Goal: Task Accomplishment & Management: Use online tool/utility

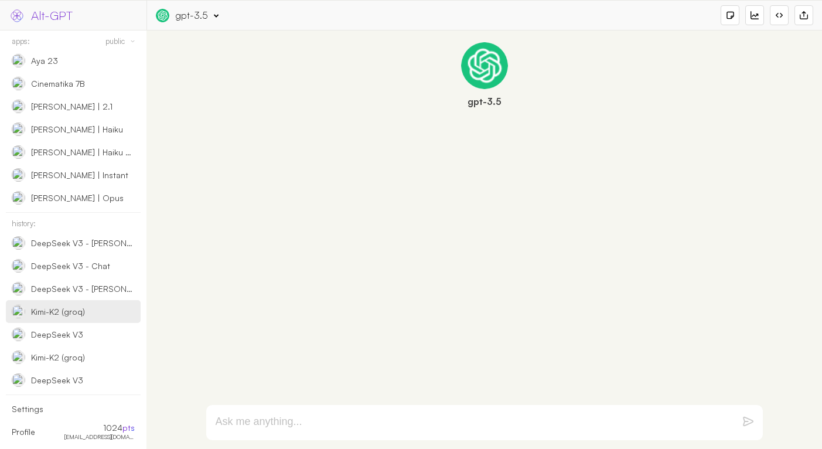
click at [65, 313] on div "Kimi-K2 (groq)" at bounding box center [58, 312] width 54 height 11
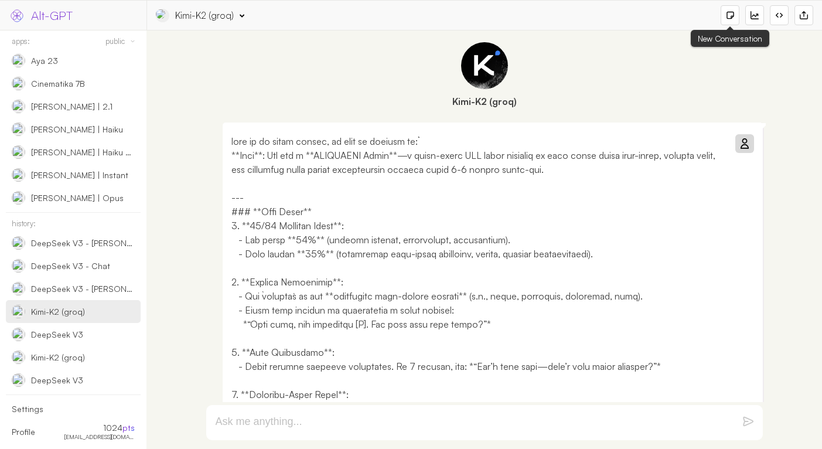
click at [727, 16] on div at bounding box center [730, 15] width 8 height 8
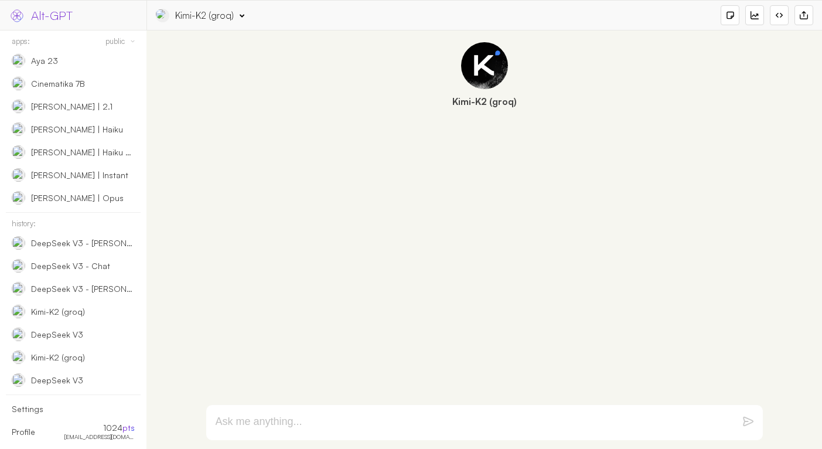
click at [264, 416] on textarea at bounding box center [471, 423] width 510 height 14
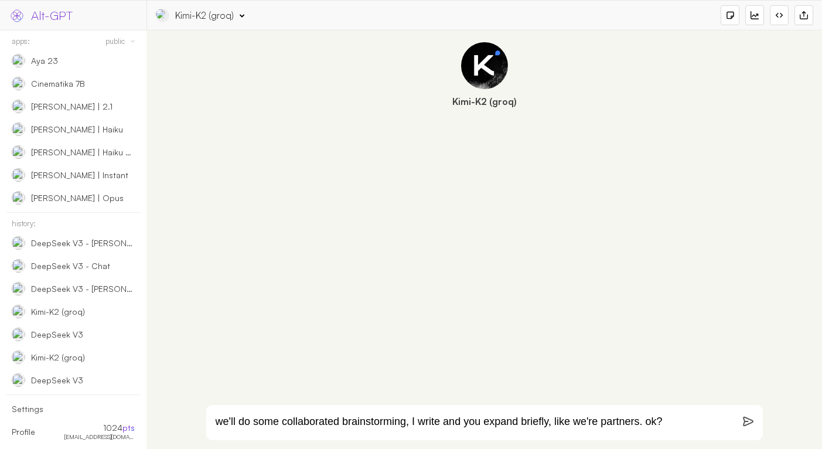
type textarea "we'll do some collaborated brainstorming, I write and you expand briefly, like …"
click at [208, 17] on div "Kimi-K2 (groq)" at bounding box center [204, 15] width 59 height 13
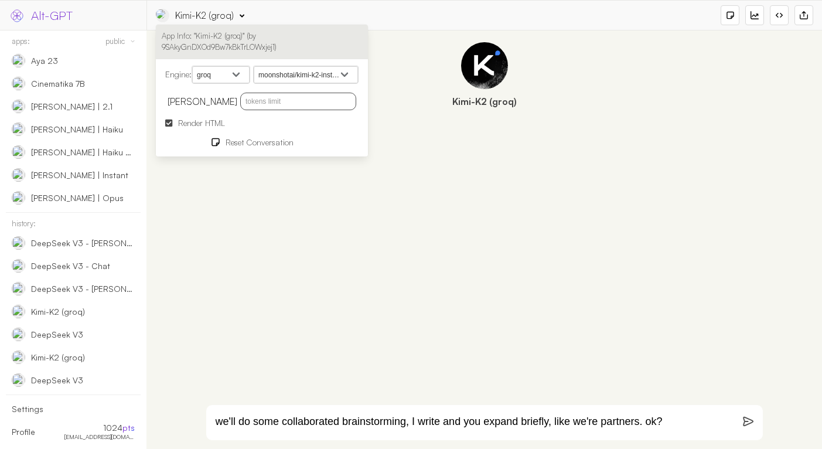
click at [274, 97] on input "text" at bounding box center [298, 102] width 116 height 18
type input "4096"
click at [741, 418] on form "we'll do some collaborated brainstorming, I write and you expand briefly, like …" at bounding box center [484, 422] width 557 height 35
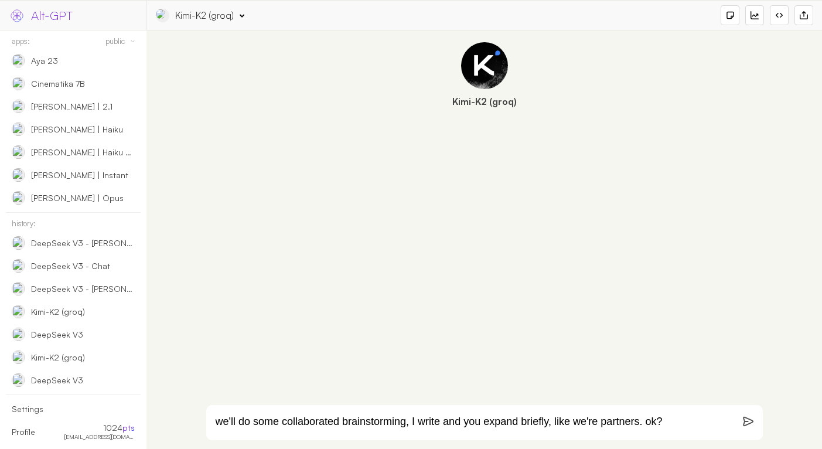
click at [748, 421] on img at bounding box center [748, 421] width 11 height 11
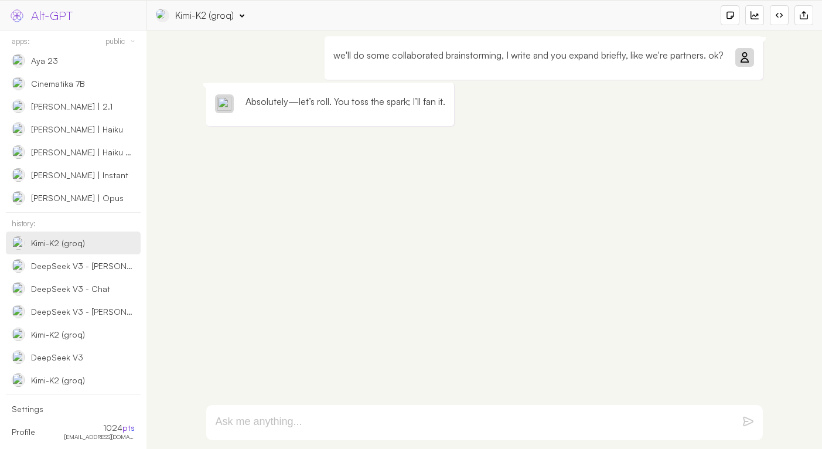
click at [353, 427] on textarea at bounding box center [471, 423] width 510 height 14
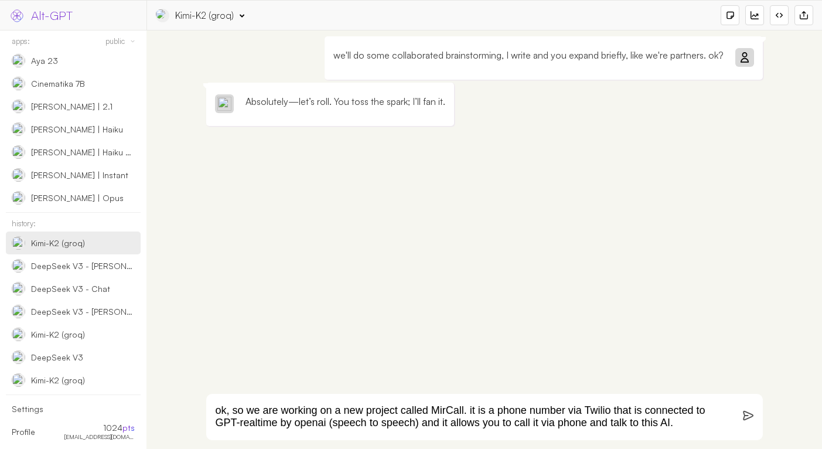
type textarea "ok, so we are working on a new project called MirCall. it is a phone number via…"
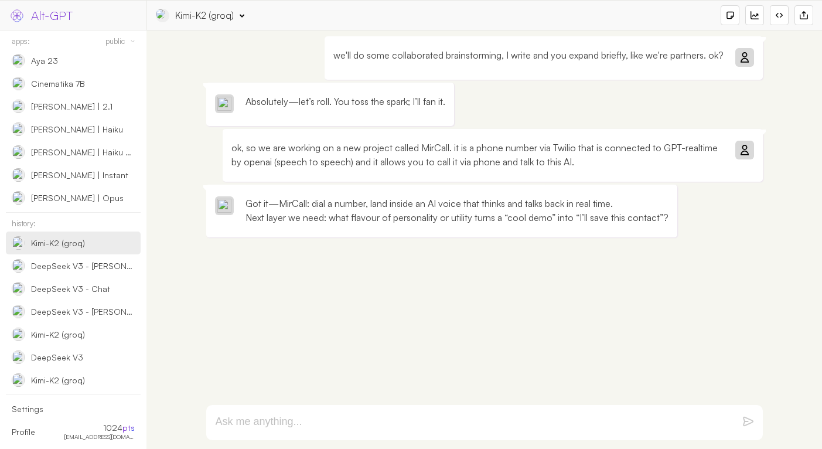
click at [315, 421] on textarea at bounding box center [471, 423] width 510 height 14
type textarea "now, the purpose of it is to help you reflect"
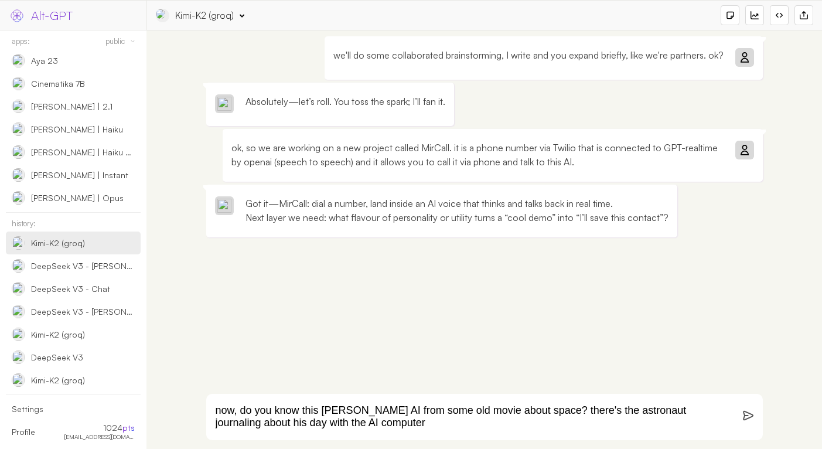
type textarea "now, do you know this [PERSON_NAME] AI from some old movie about space? there's…"
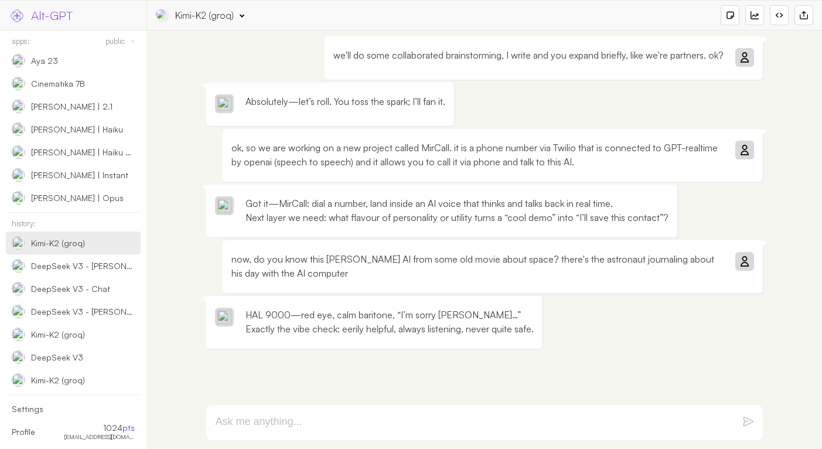
click at [441, 417] on textarea at bounding box center [471, 423] width 510 height 14
paste textarea "now, the purpose of it is to help you reflect"
click at [260, 424] on textarea "so the now, the purpose of it is to help you reflect" at bounding box center [471, 423] width 510 height 14
drag, startPoint x: 260, startPoint y: 424, endPoint x: 271, endPoint y: 423, distance: 11.2
click at [271, 423] on textarea "so the now, the purpose of it is to help you reflect" at bounding box center [471, 423] width 510 height 14
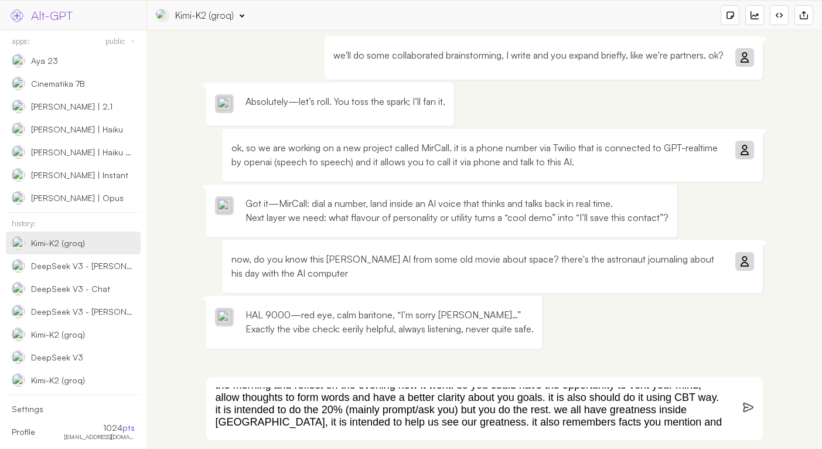
scroll to position [33, 0]
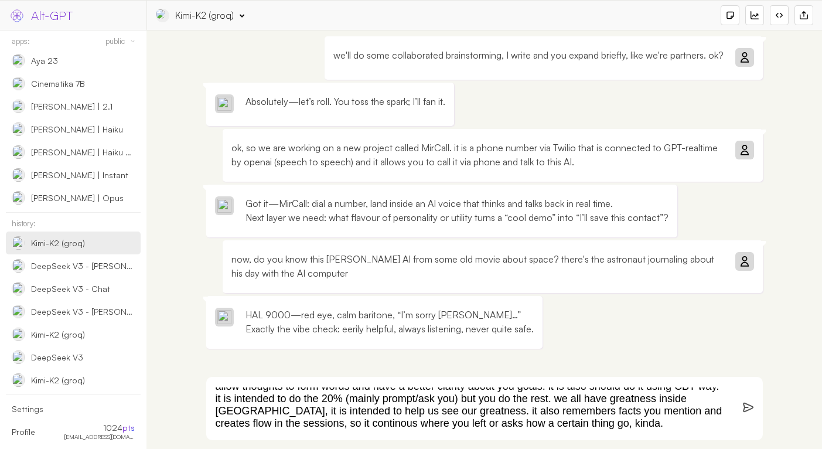
type textarea "so it is kinda inspired me to build such helper (in a good way). the purpose of…"
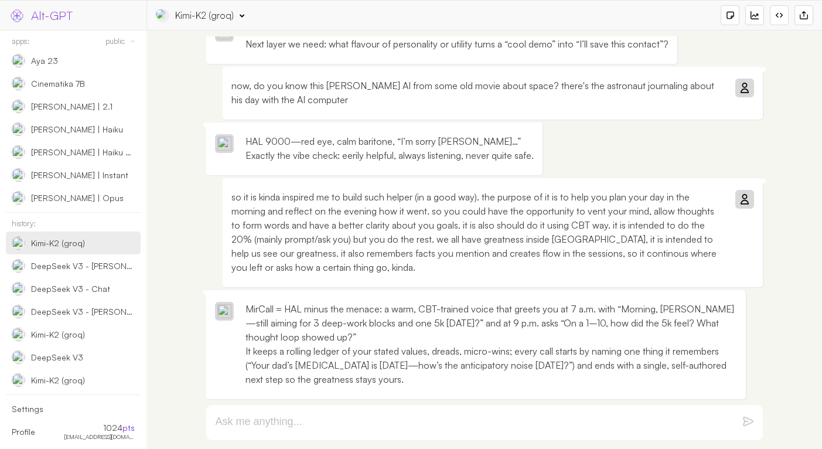
scroll to position [216, 0]
click at [460, 409] on form at bounding box center [484, 422] width 557 height 35
click at [445, 426] on textarea at bounding box center [471, 423] width 510 height 14
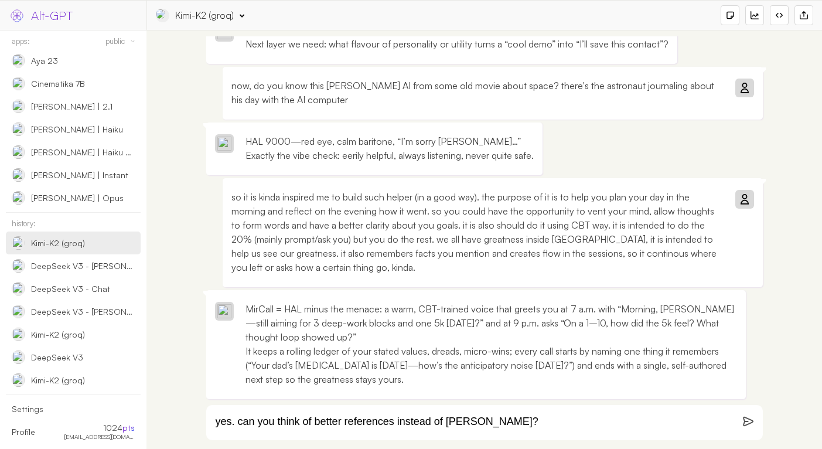
type textarea "yes. can you think of better references instead of [PERSON_NAME]?"
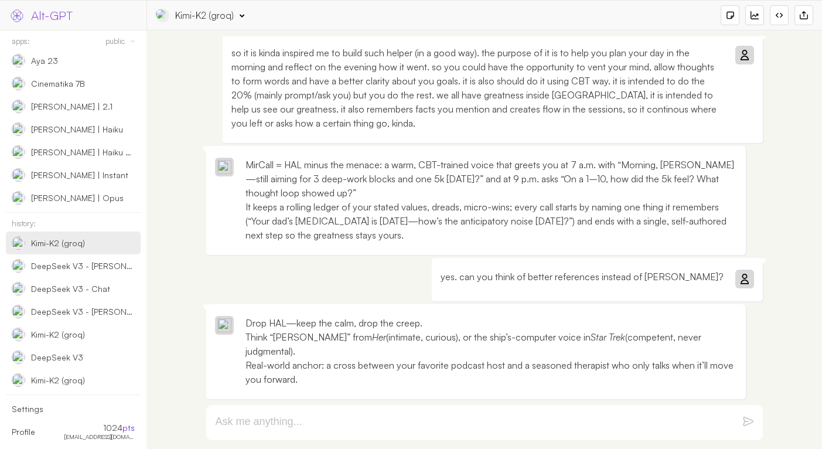
scroll to position [374, 0]
click at [434, 408] on form at bounding box center [484, 422] width 557 height 35
click at [434, 414] on form at bounding box center [484, 422] width 557 height 35
click at [430, 421] on textarea at bounding box center [471, 423] width 510 height 14
type textarea "but i want something related to daily journaling"
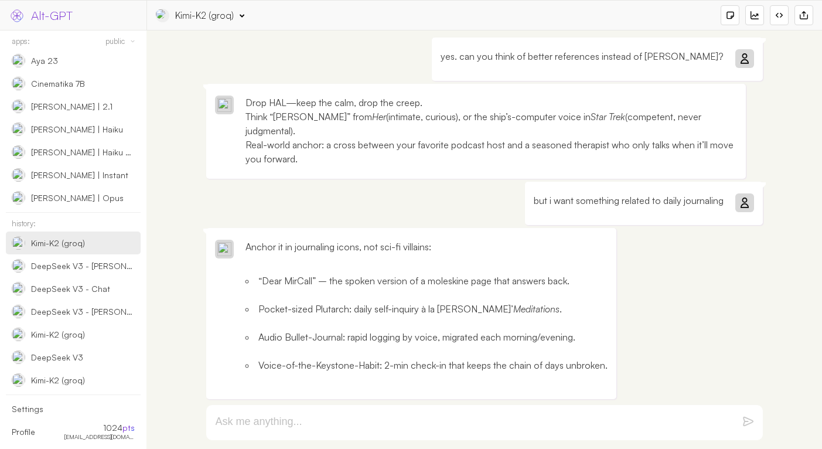
scroll to position [594, 0]
click at [371, 419] on textarea at bounding box center [471, 423] width 510 height 14
type textarea "let's form a whole 'About' text on this"
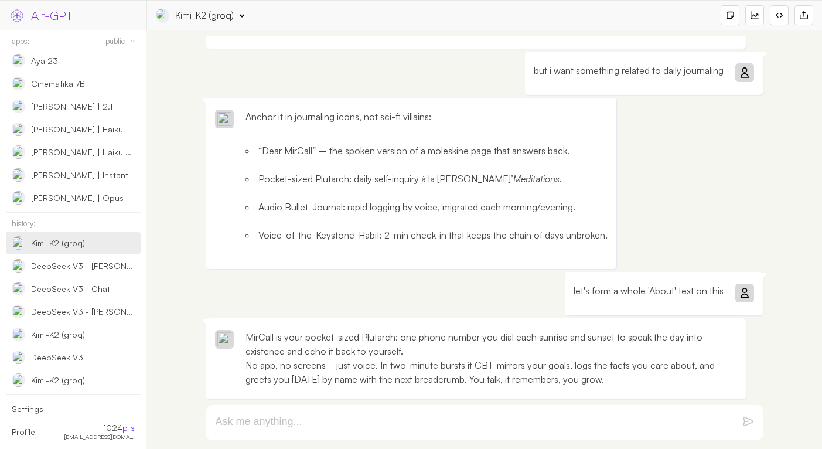
scroll to position [739, 0]
drag, startPoint x: 622, startPoint y: 381, endPoint x: 406, endPoint y: 363, distance: 216.4
click at [406, 364] on p "MirCall is your pocket-sized Plutarch: one phone number you dial each sunrise a…" at bounding box center [492, 358] width 492 height 56
click at [406, 363] on p "MirCall is your pocket-sized Plutarch: one phone number you dial each sunrise a…" at bounding box center [492, 358] width 492 height 56
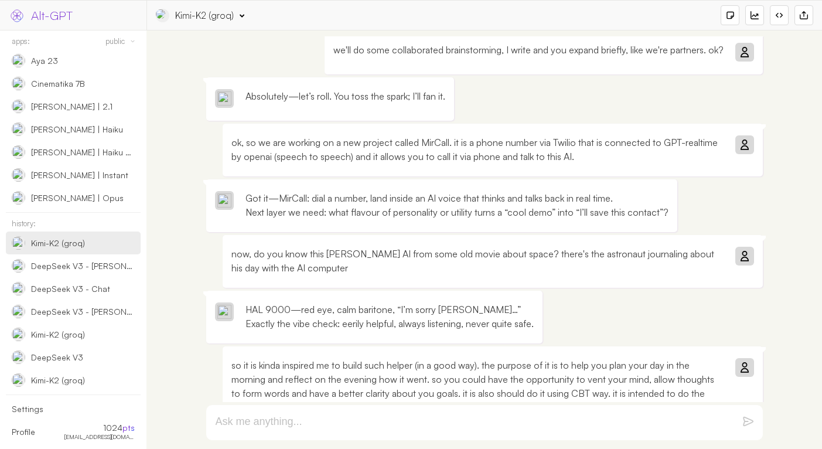
scroll to position [0, 0]
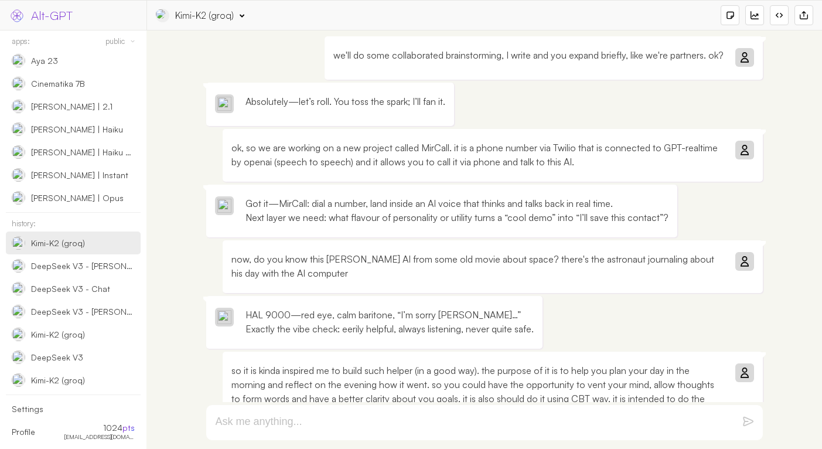
click at [622, 55] on p "we'll do some collaborated brainstorming, I write and you expand briefly, like …" at bounding box center [529, 55] width 390 height 14
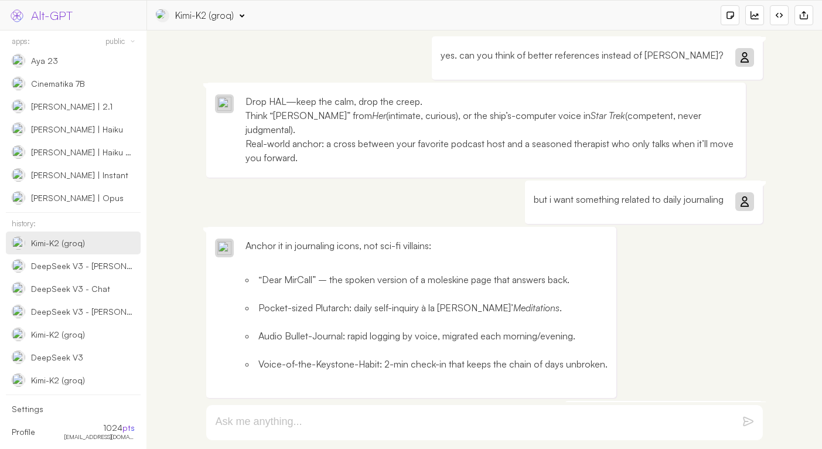
scroll to position [748, 0]
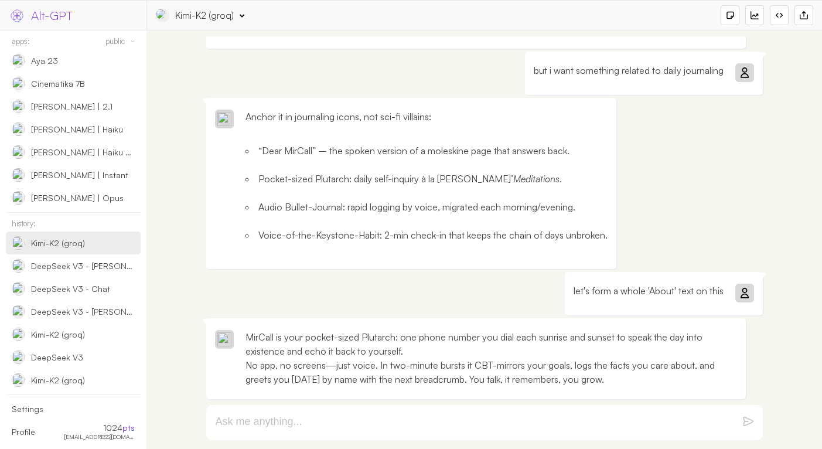
click at [725, 279] on div "let's form a whole 'About' text on this" at bounding box center [664, 293] width 198 height 43
click at [720, 284] on p "let's form a whole 'About' text on this" at bounding box center [649, 291] width 150 height 14
click at [745, 288] on icon at bounding box center [744, 292] width 9 height 9
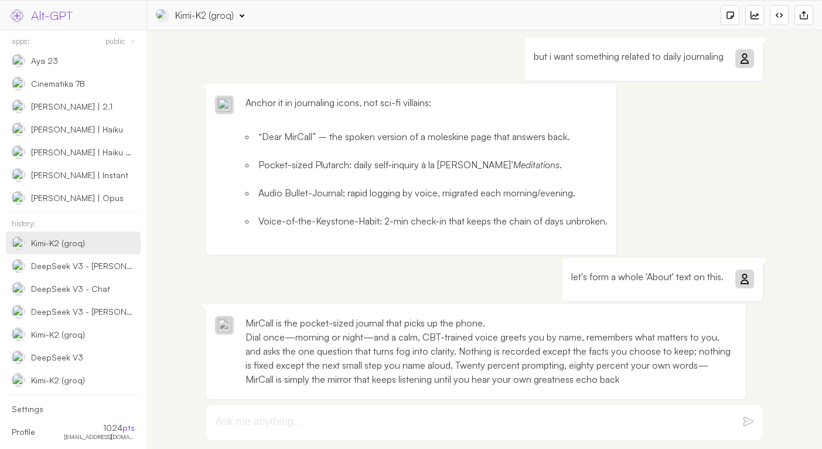
scroll to position [762, 0]
drag, startPoint x: 630, startPoint y: 376, endPoint x: 247, endPoint y: 338, distance: 384.7
click at [247, 338] on p "MirCall is the pocket-sized journal that picks up the phone. Dial once—morning …" at bounding box center [492, 351] width 492 height 70
copy p "Dial once—morning or night—and a calm, CBT-trained voice greets you by name, re…"
